Goal: Navigation & Orientation: Locate item on page

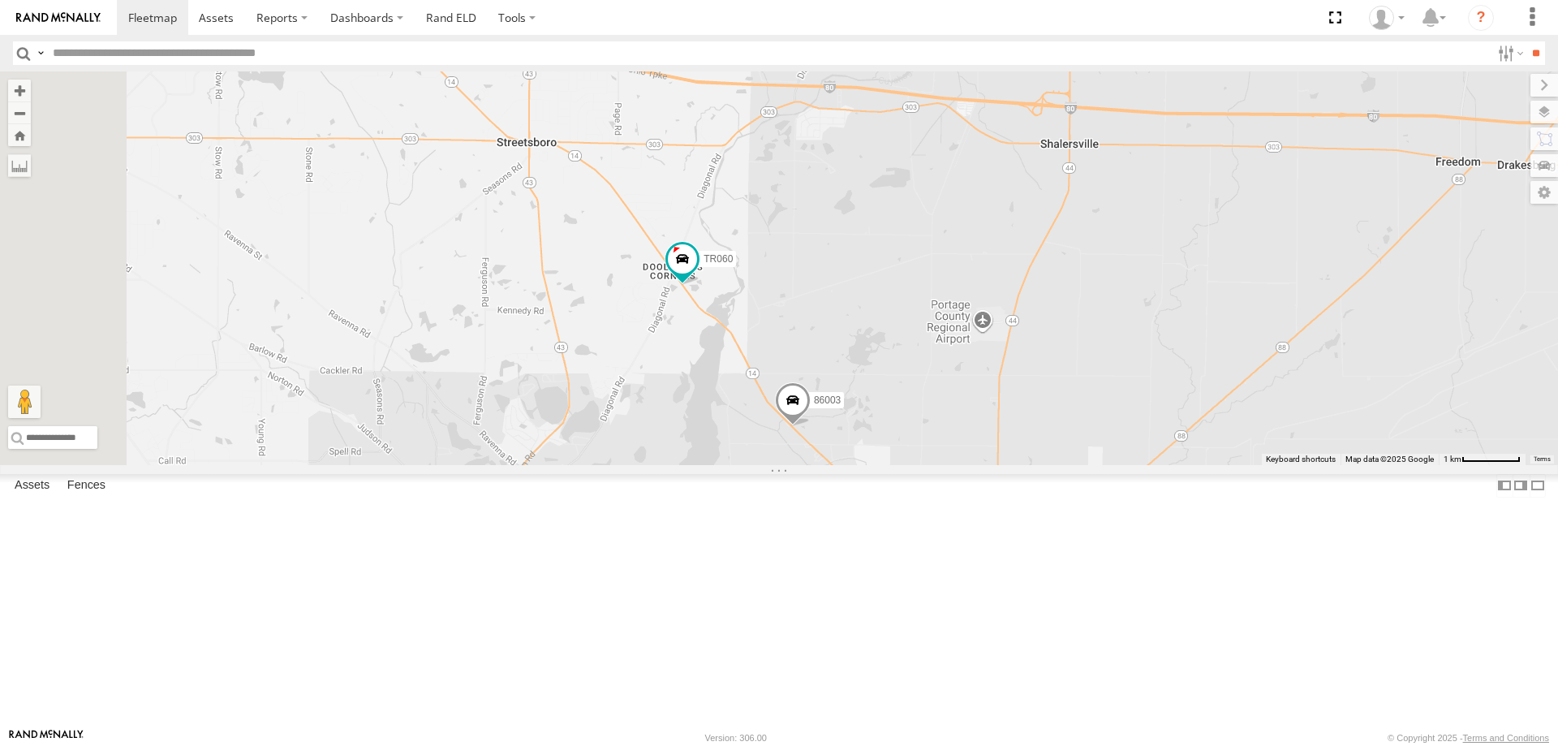
drag, startPoint x: 755, startPoint y: 196, endPoint x: 831, endPoint y: 387, distance: 205.8
click at [831, 372] on div "86003 TR060" at bounding box center [779, 268] width 1558 height 394
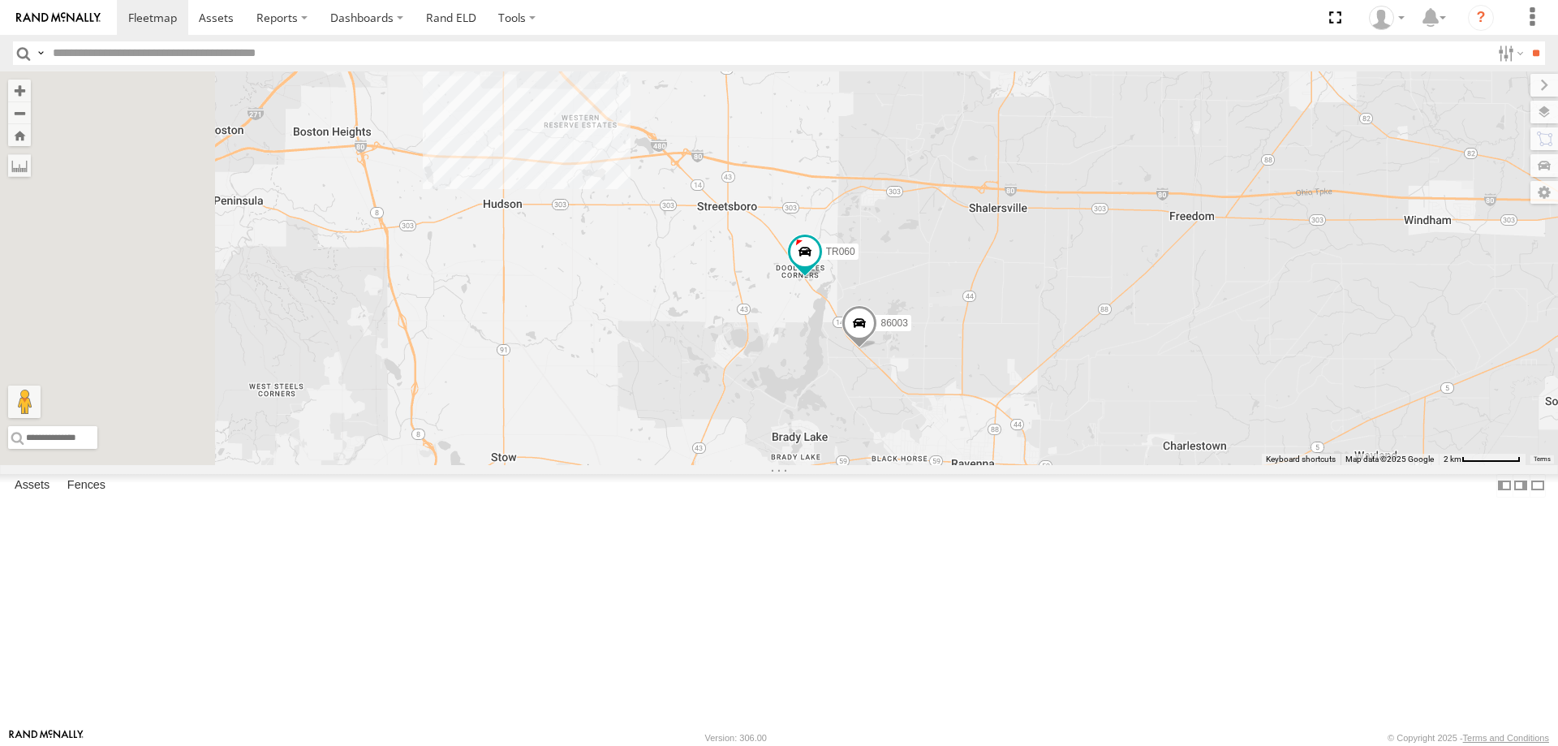
drag, startPoint x: 742, startPoint y: 365, endPoint x: 906, endPoint y: 372, distance: 163.3
click at [906, 372] on div "86003 TR060" at bounding box center [779, 268] width 1558 height 394
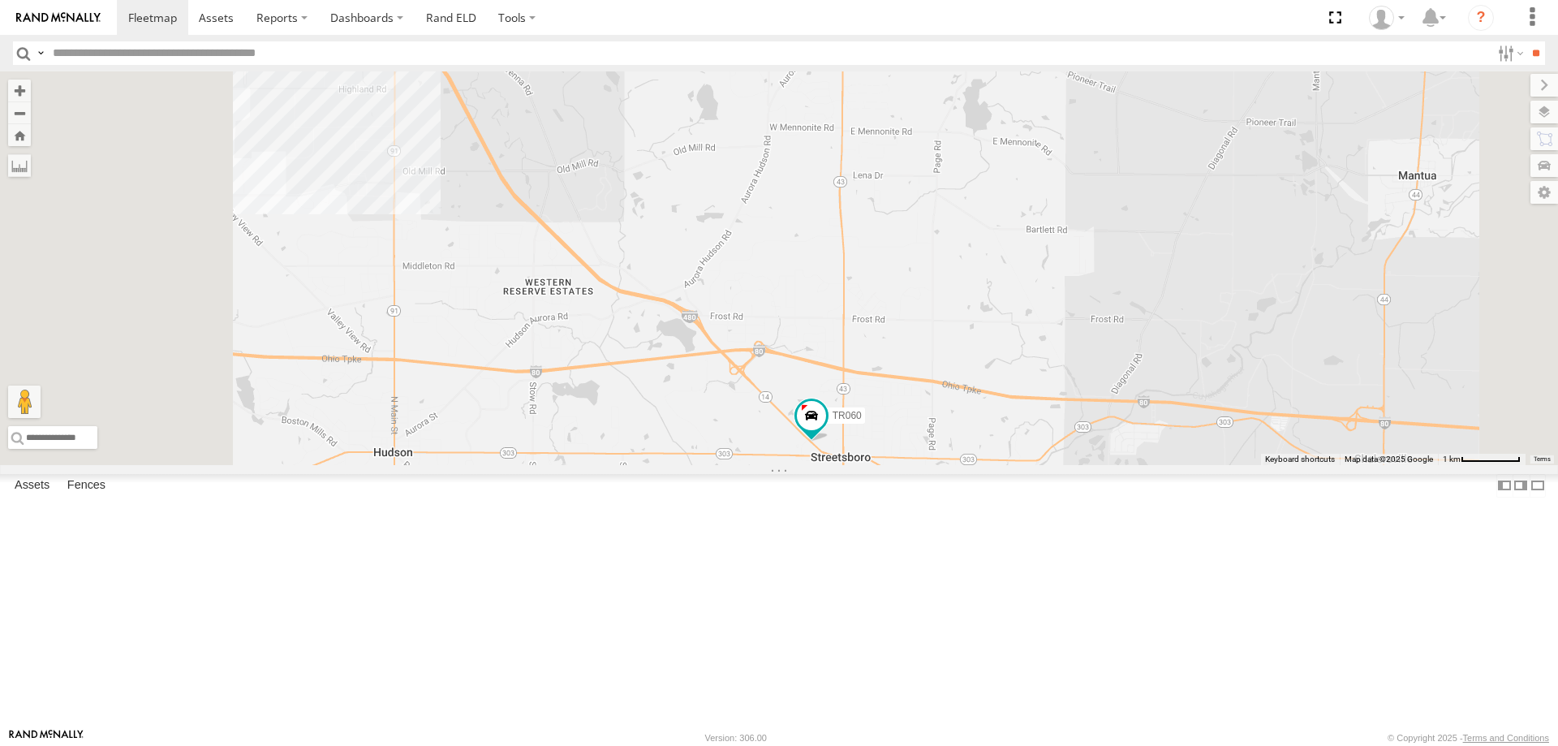
drag, startPoint x: 730, startPoint y: 359, endPoint x: 897, endPoint y: 574, distance: 273.0
click at [897, 372] on div "86003 TR060" at bounding box center [779, 268] width 1558 height 394
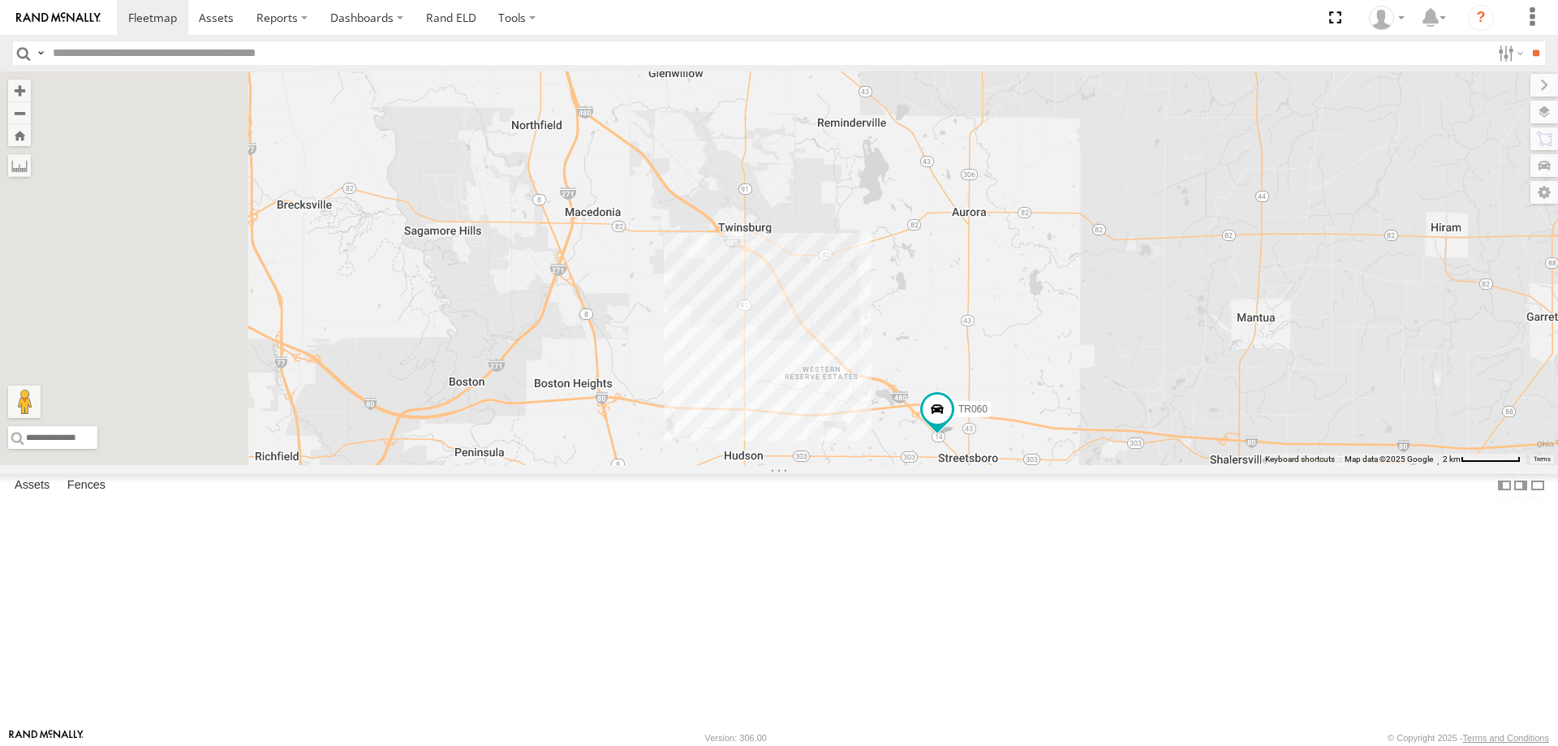
drag, startPoint x: 863, startPoint y: 506, endPoint x: 1037, endPoint y: 519, distance: 174.9
click at [1032, 372] on div "86003 TR060" at bounding box center [779, 268] width 1558 height 394
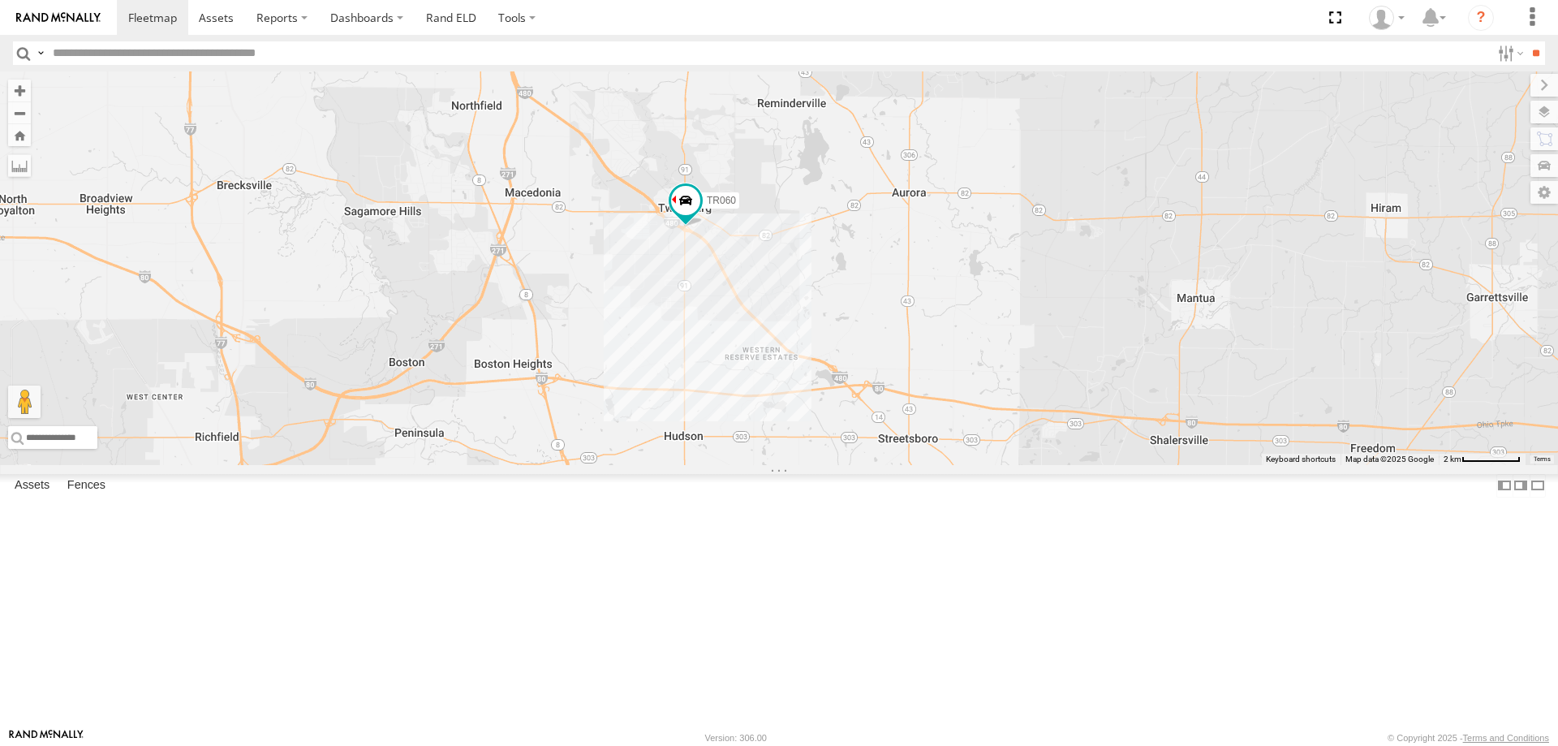
drag, startPoint x: 802, startPoint y: 222, endPoint x: 892, endPoint y: 367, distance: 169.8
click at [892, 367] on div "TR060 86003" at bounding box center [779, 268] width 1558 height 394
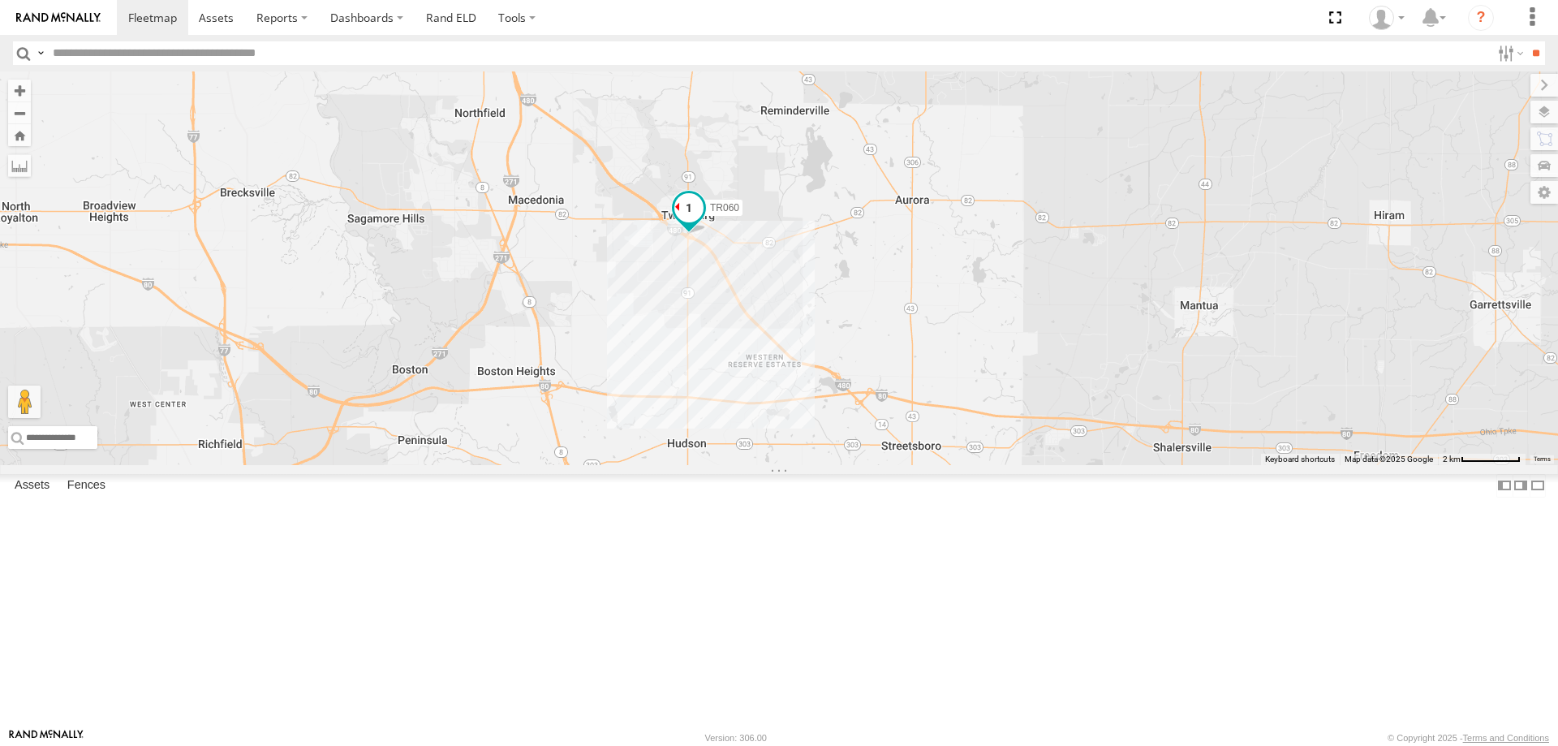
click at [704, 222] on span at bounding box center [688, 207] width 29 height 29
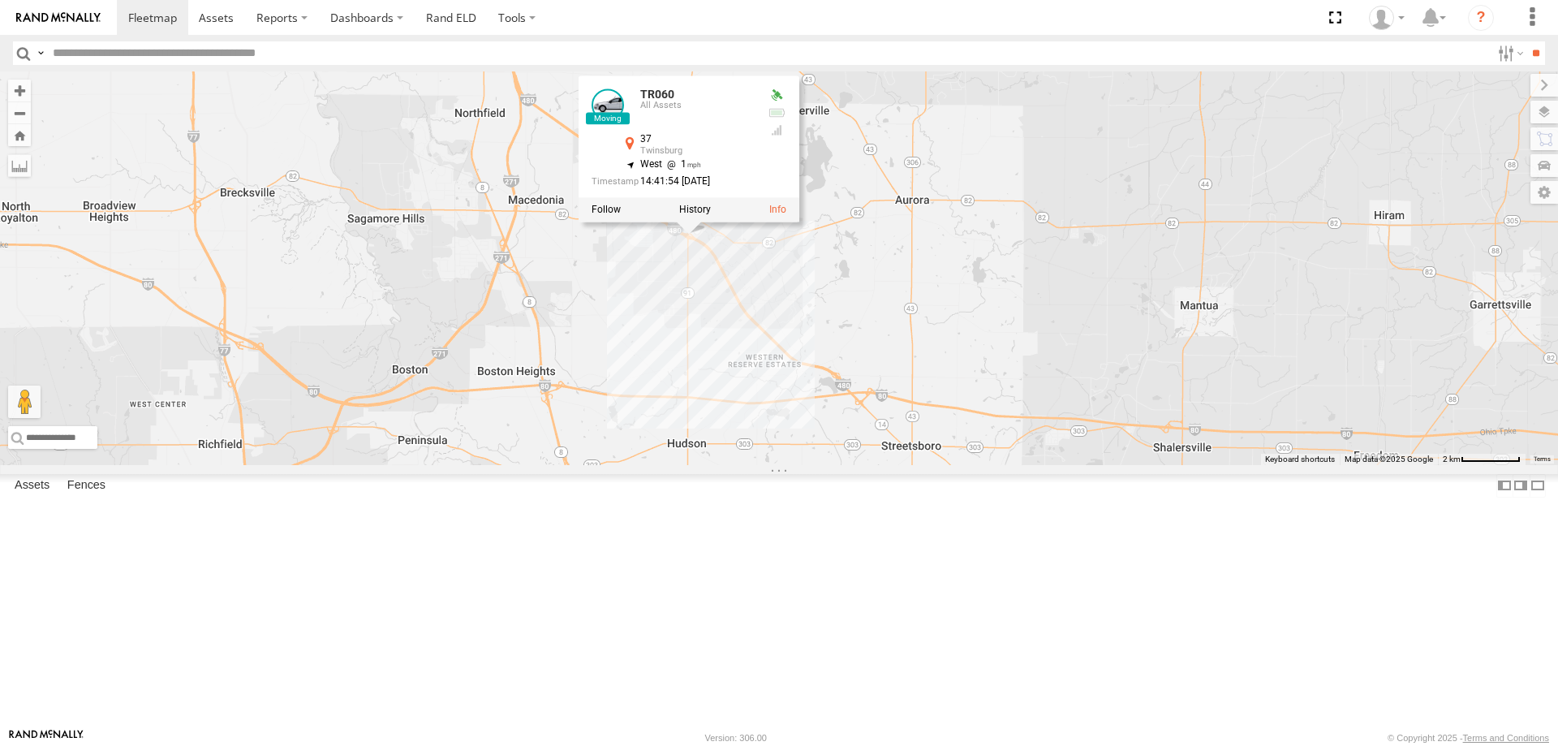
click at [1032, 274] on div "TR060 86003 TR060 All Assets 37 Twinsburg 41.30668 , -81.43993 West 1 14:41:54 …" at bounding box center [779, 268] width 1558 height 394
